Goal: Task Accomplishment & Management: Manage account settings

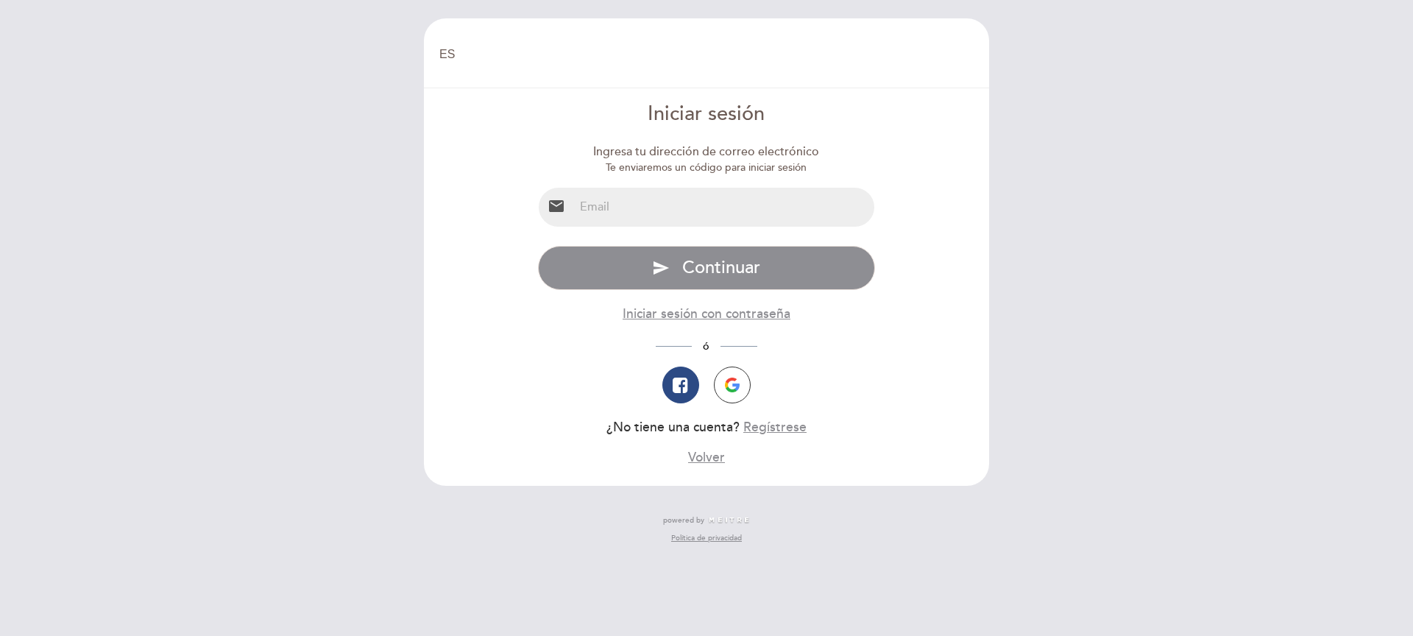
select select "es"
click at [618, 210] on input "email" at bounding box center [724, 207] width 301 height 39
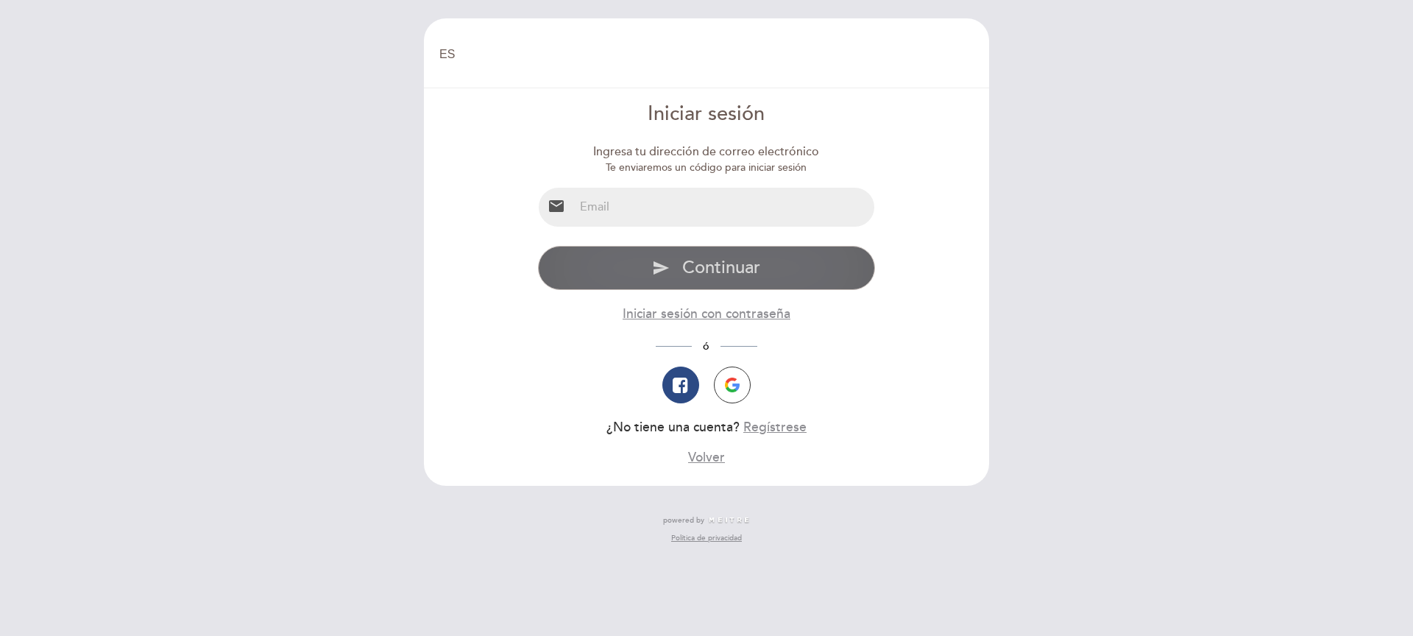
type input "[EMAIL_ADDRESS][DOMAIN_NAME]"
click at [719, 272] on span "Continuar" at bounding box center [721, 267] width 78 height 21
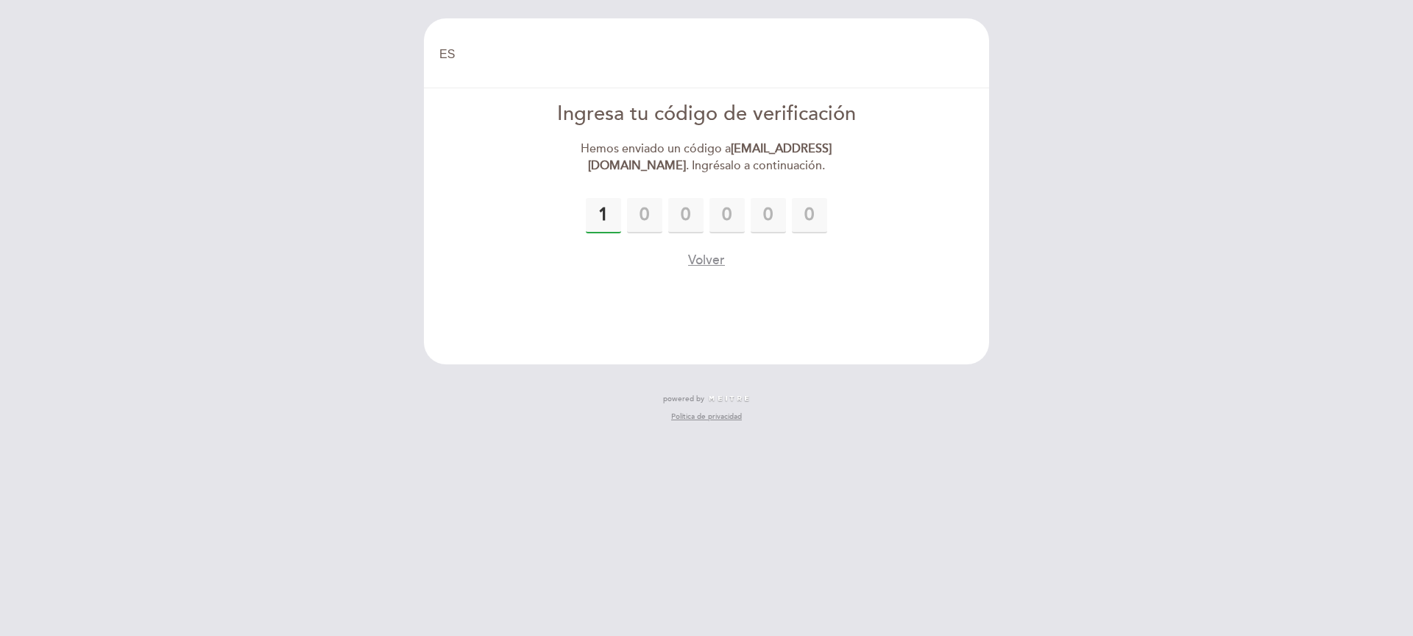
type input "1"
type input "3"
type input "6"
type input "7"
type input "0"
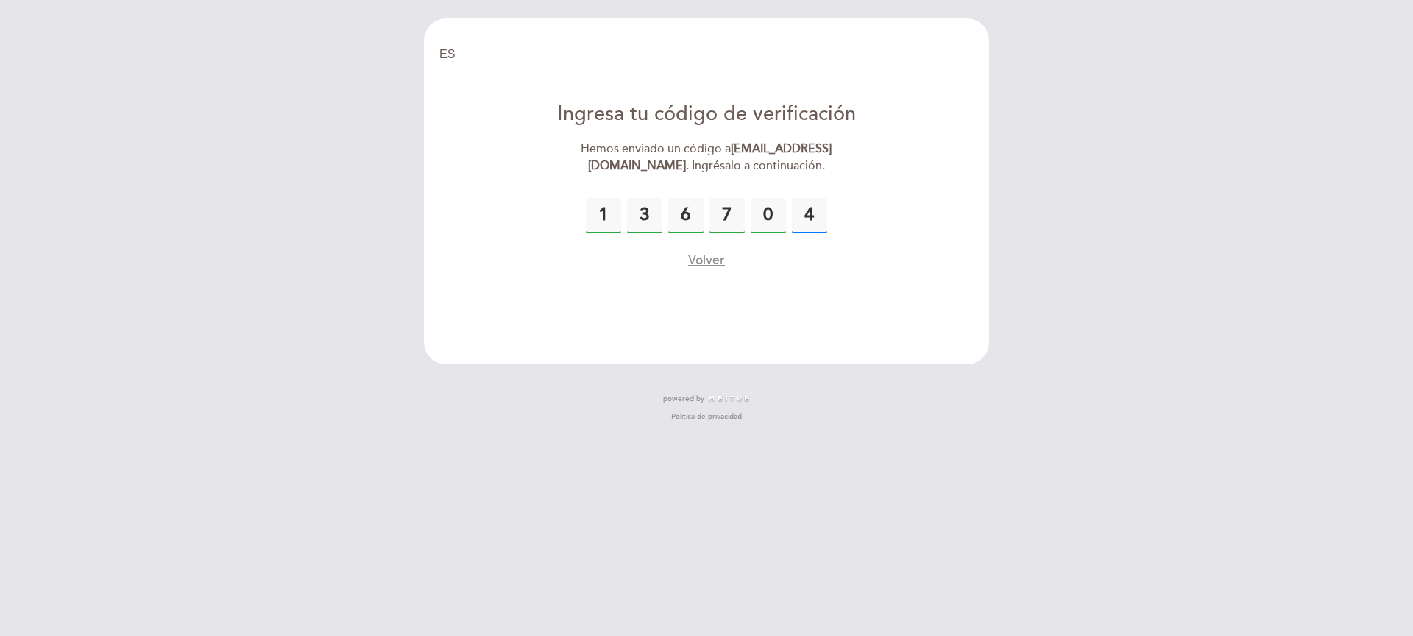
type input "4"
